Goal: Information Seeking & Learning: Find specific fact

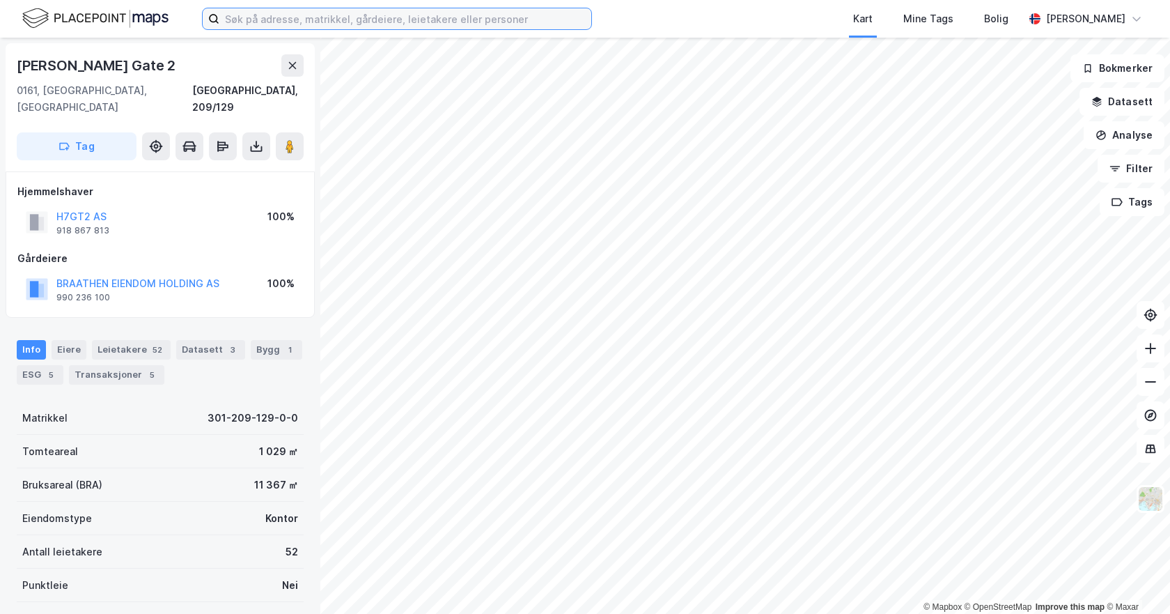
click at [293, 22] on input at bounding box center [405, 18] width 372 height 21
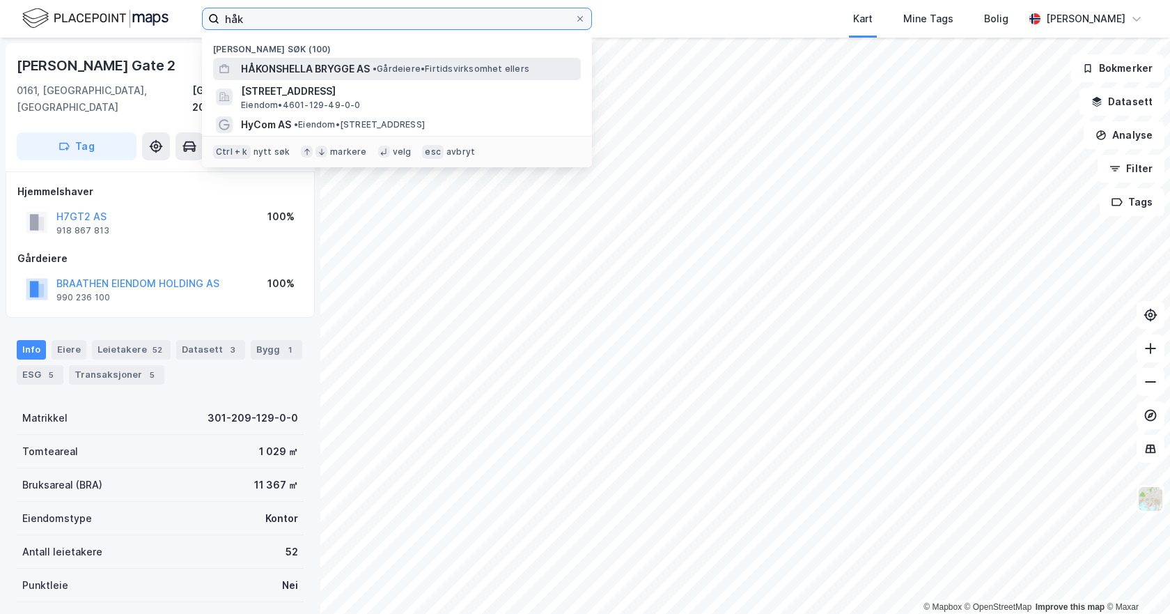
type input "håk"
click at [318, 65] on span "HÅKONSHELLA BRYGGE AS" at bounding box center [305, 69] width 129 height 17
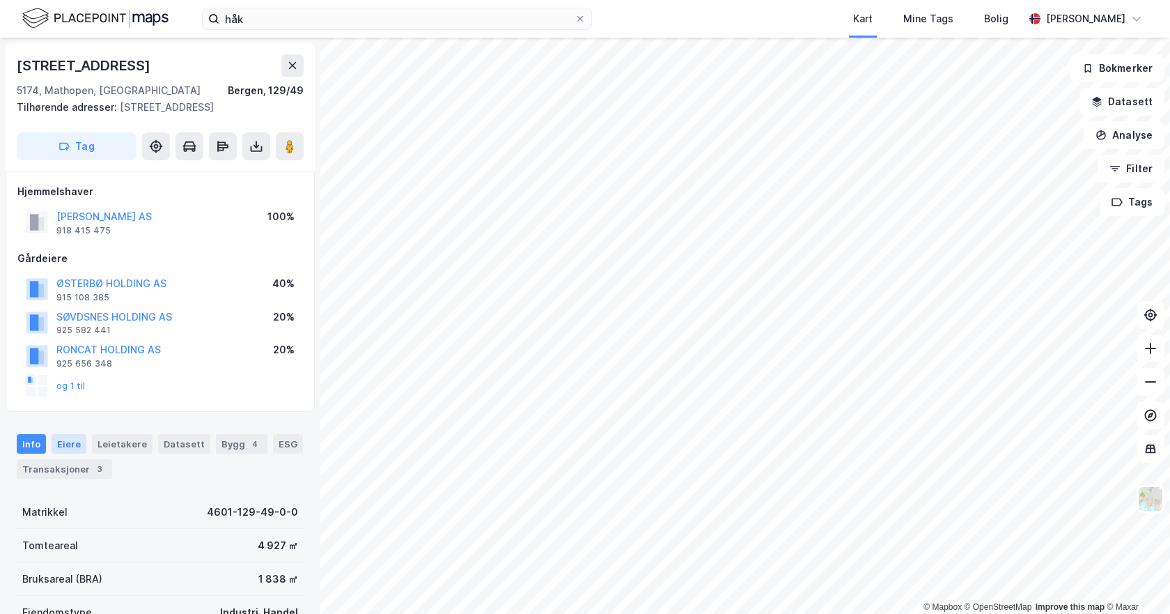
click at [62, 441] on div "Eiere" at bounding box center [69, 444] width 35 height 20
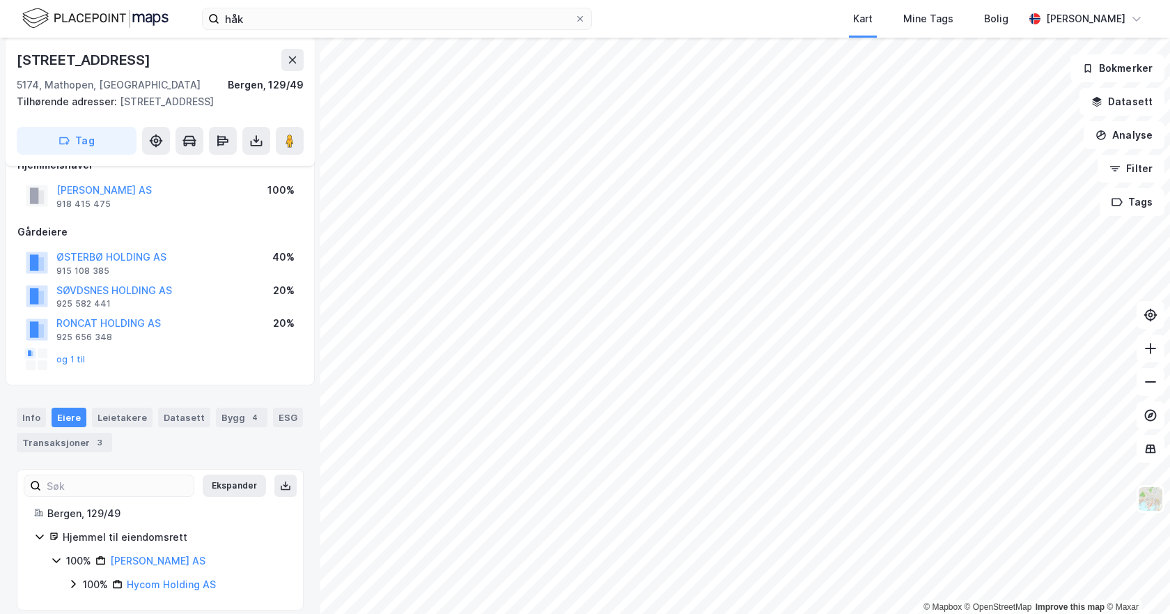
scroll to position [40, 0]
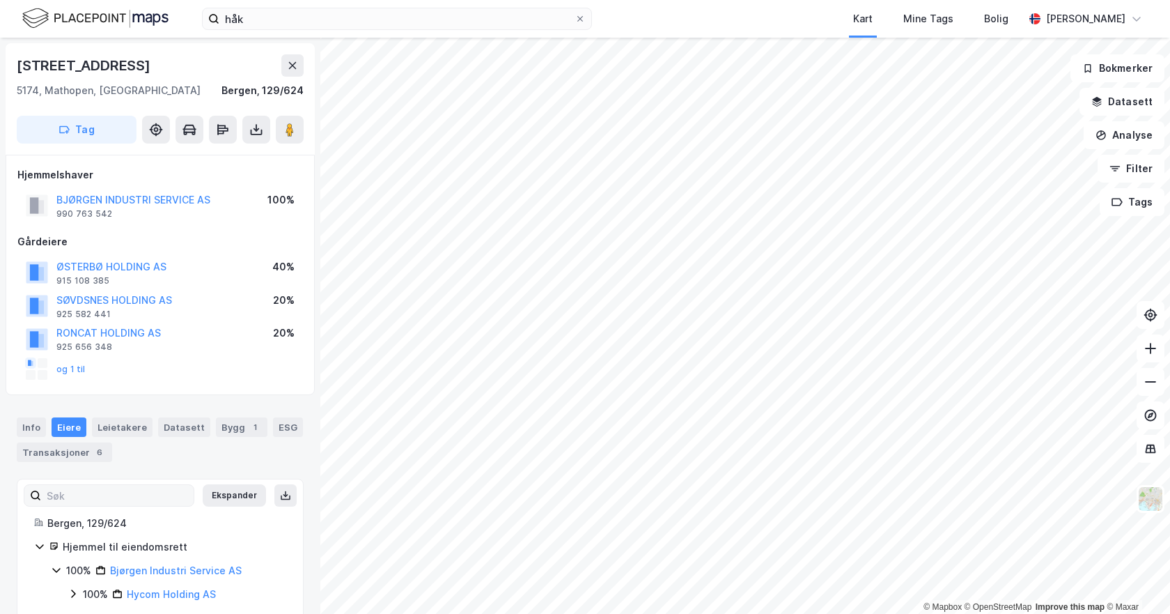
scroll to position [23, 0]
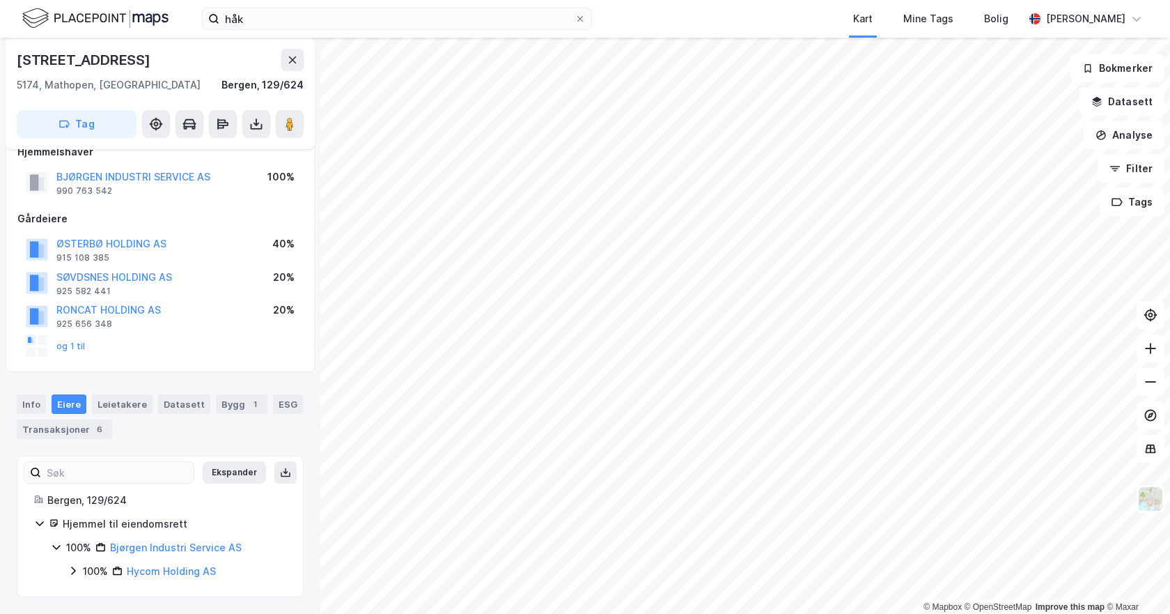
click at [162, 578] on div "Hycom Holding AS" at bounding box center [171, 571] width 89 height 17
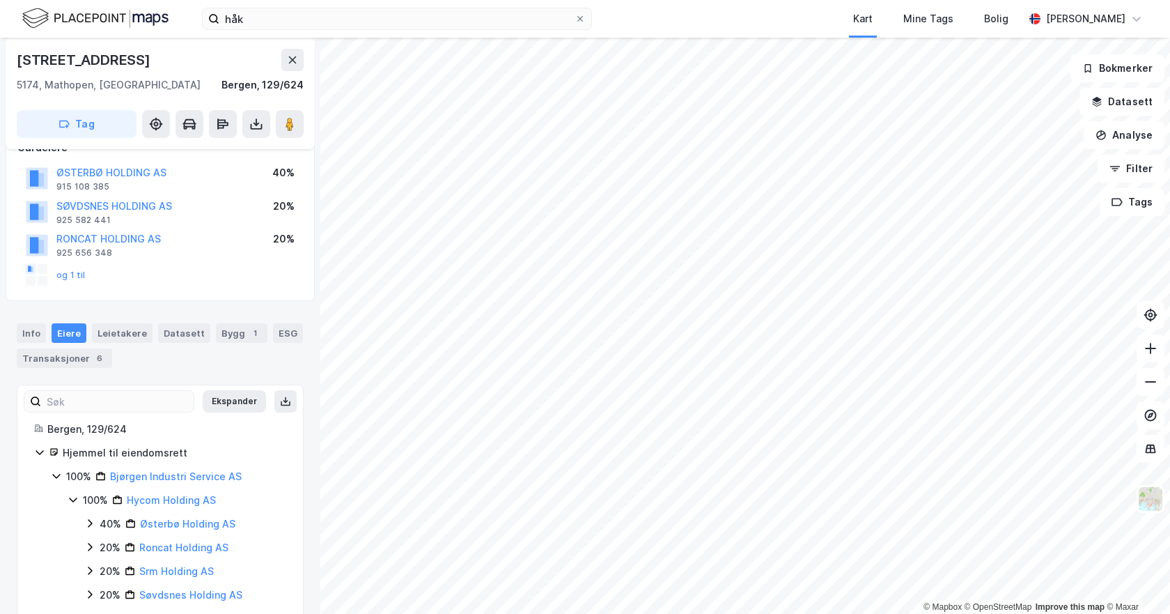
scroll to position [118, 0]
